Goal: Information Seeking & Learning: Learn about a topic

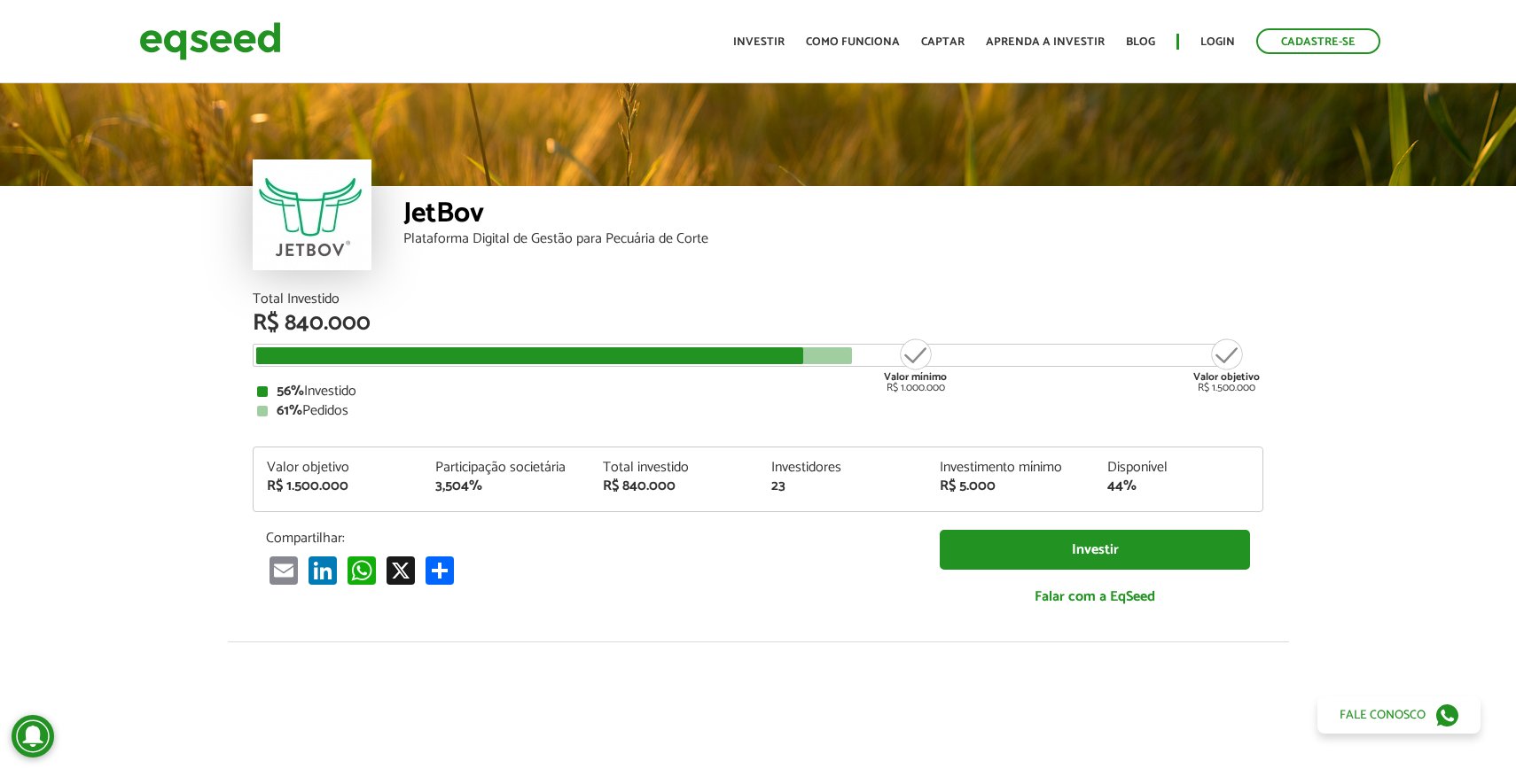
drag, startPoint x: 916, startPoint y: 350, endPoint x: 862, endPoint y: 354, distance: 53.3
click at [862, 354] on div "Valor mínimo R$ 1.000.000 Valor objetivo R$ 1.500.000" at bounding box center [745, 355] width 984 height 23
drag, startPoint x: 899, startPoint y: 391, endPoint x: 1000, endPoint y: 386, distance: 101.1
click at [994, 386] on div "Total Investido R$ 840.000 Valor mínimo R$ 1.000.000 Valor objetivo R$ 1.500.00…" at bounding box center [758, 355] width 1010 height 126
click at [1335, 416] on article "JetBov Plataforma Digital de Gestão para Pecuária de Corte Total Investido R$ 8…" at bounding box center [758, 663] width 1516 height 1166
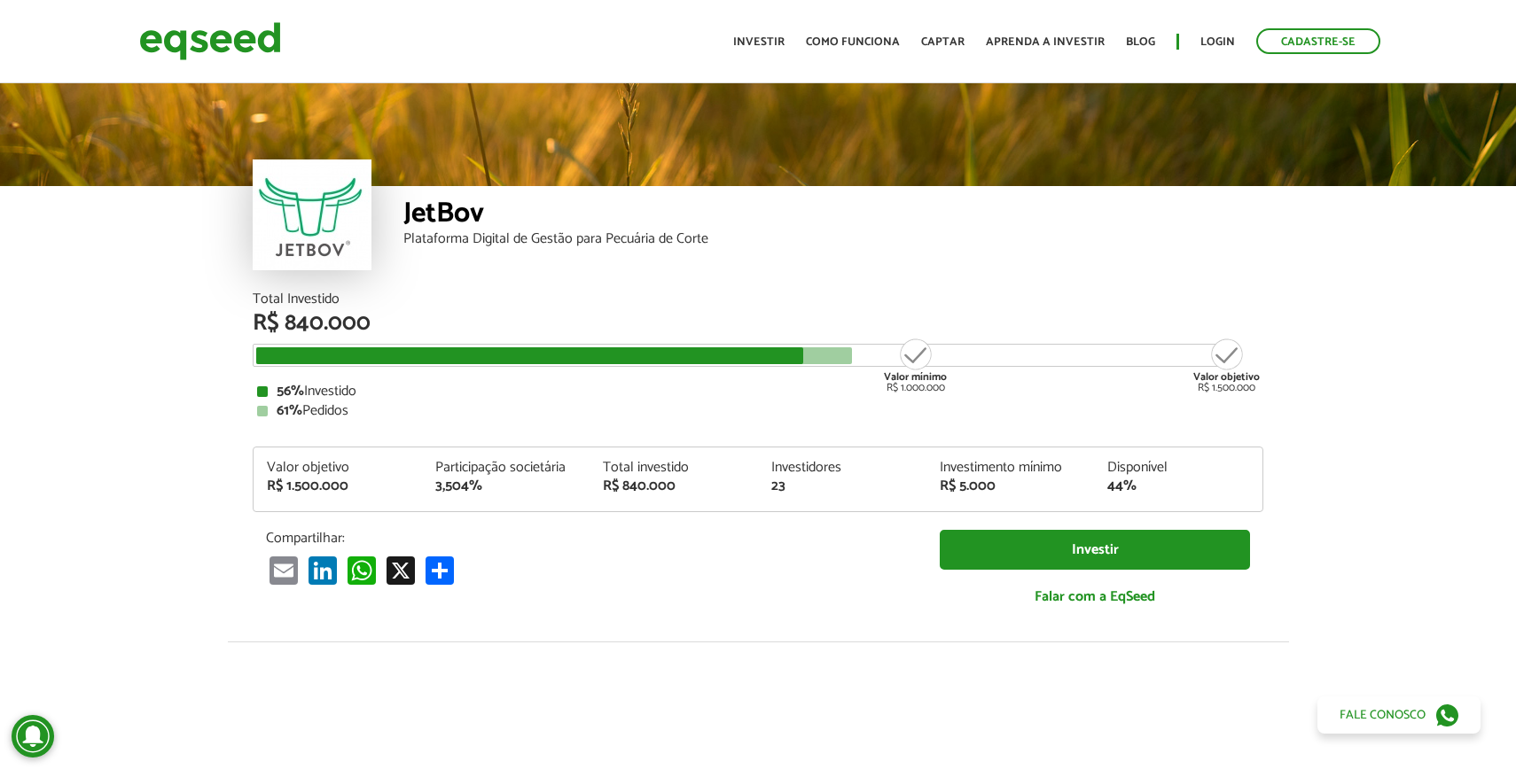
drag, startPoint x: 273, startPoint y: 324, endPoint x: 417, endPoint y: 324, distance: 143.6
click at [417, 324] on div "R$ 840.000" at bounding box center [758, 323] width 1010 height 23
drag, startPoint x: 275, startPoint y: 412, endPoint x: 368, endPoint y: 412, distance: 93.1
click at [368, 412] on div "61% Pedidos" at bounding box center [758, 411] width 1002 height 14
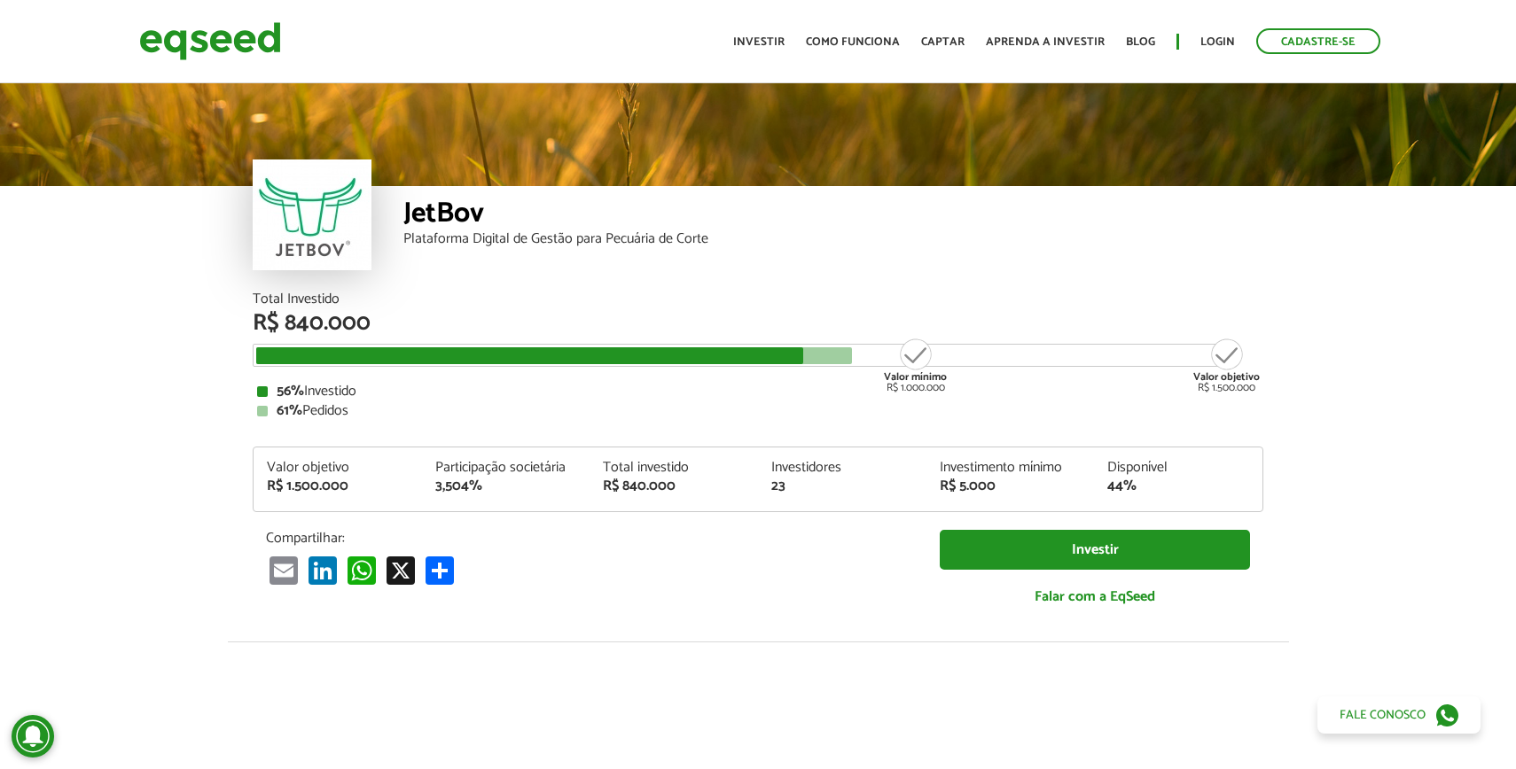
click at [368, 412] on div "61% Pedidos" at bounding box center [758, 411] width 1002 height 14
drag, startPoint x: 802, startPoint y: 350, endPoint x: 866, endPoint y: 358, distance: 64.3
click at [866, 358] on div "Valor mínimo R$ 1.000.000 Valor objetivo R$ 1.500.000" at bounding box center [745, 355] width 984 height 23
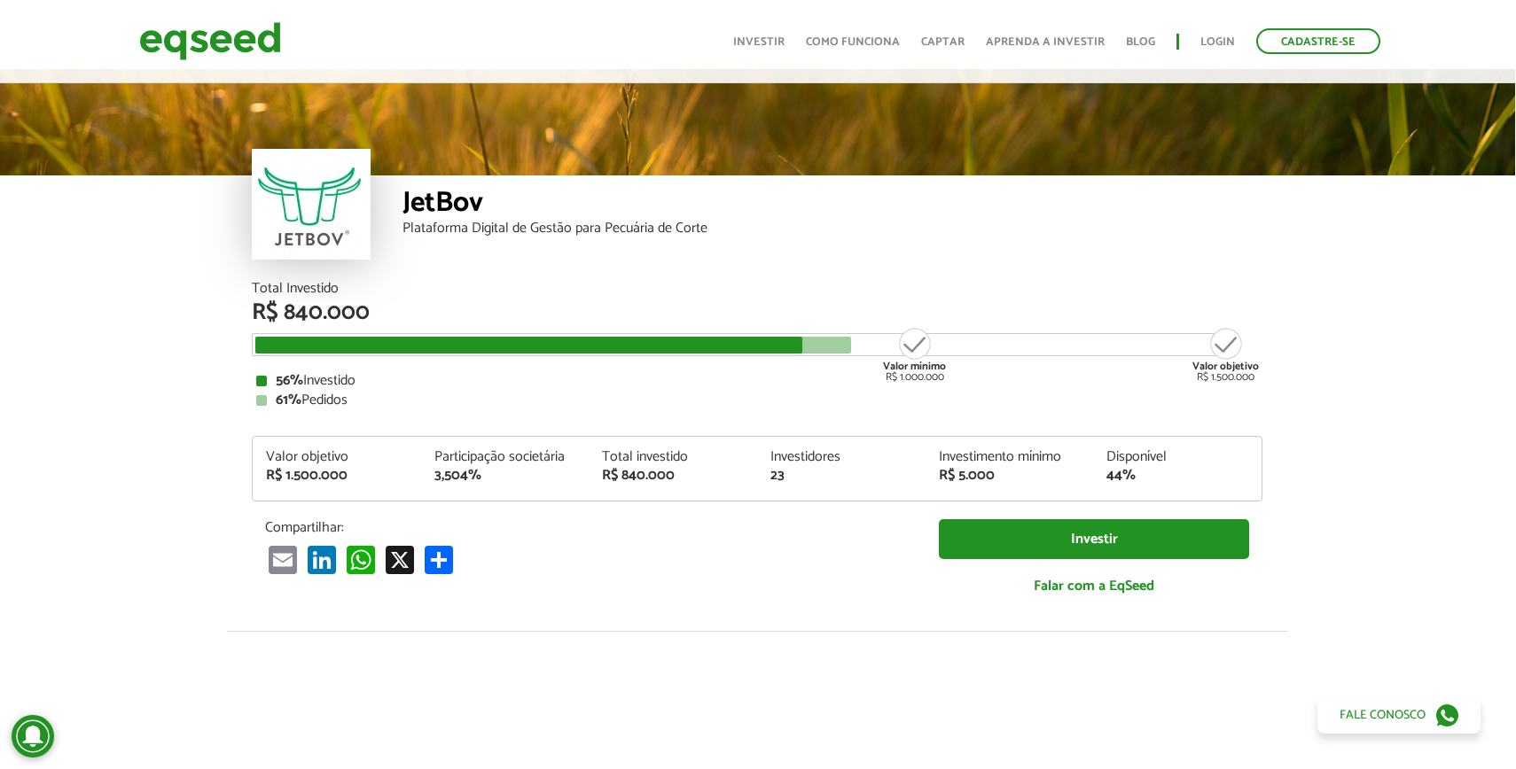
scroll to position [13, 0]
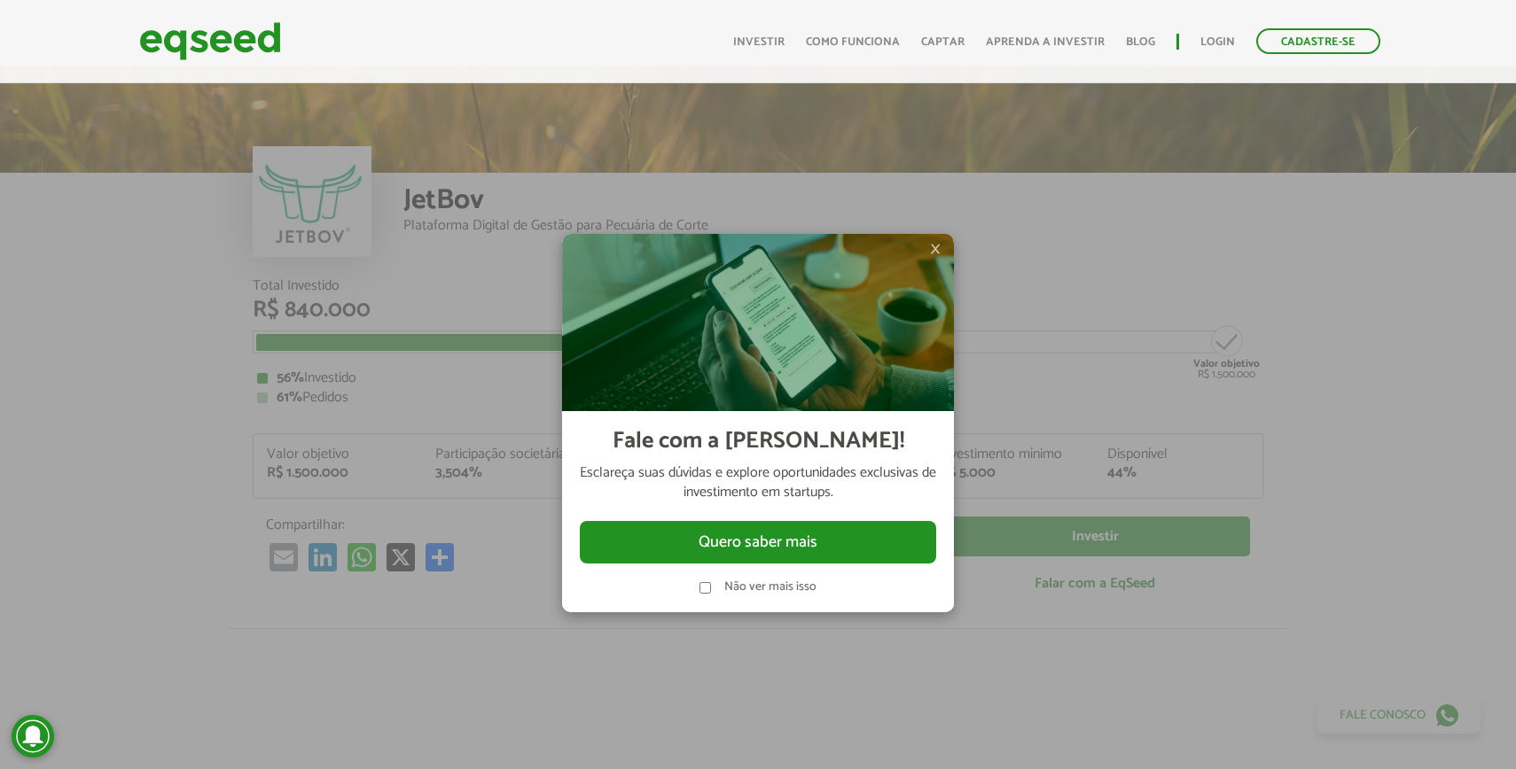
click at [938, 250] on span "×" at bounding box center [935, 248] width 11 height 21
